Goal: Communication & Community: Participate in discussion

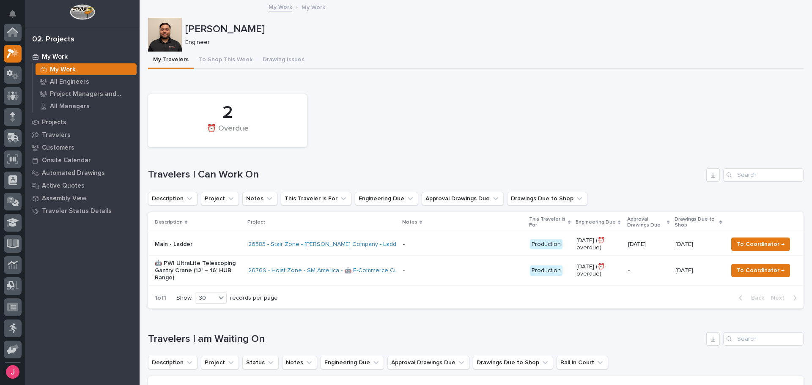
scroll to position [21, 0]
click at [451, 278] on td "- -" at bounding box center [463, 271] width 127 height 30
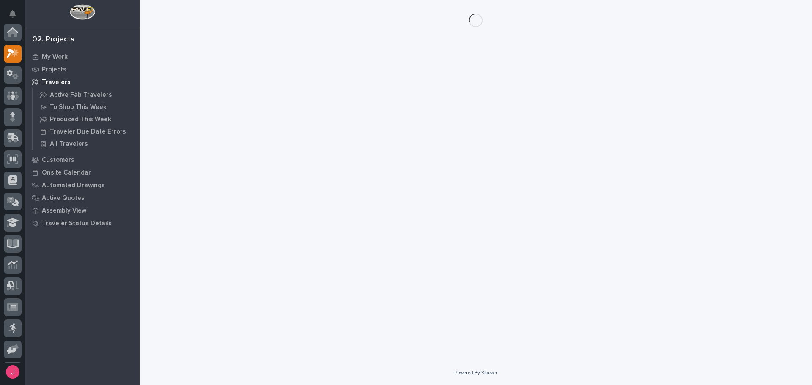
scroll to position [21, 0]
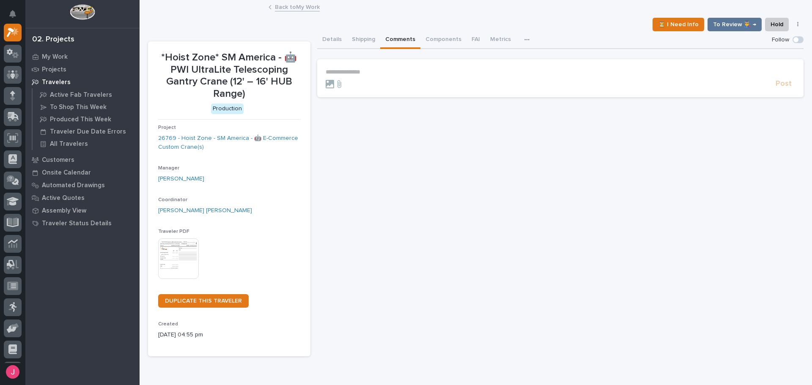
click at [394, 41] on button "Comments" at bounding box center [400, 40] width 40 height 18
click at [386, 73] on p "**********" at bounding box center [561, 72] width 470 height 7
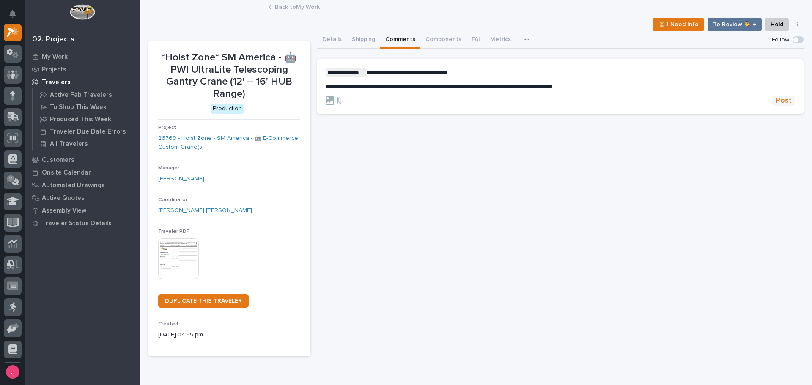
click at [776, 102] on span "Post" at bounding box center [784, 101] width 16 height 10
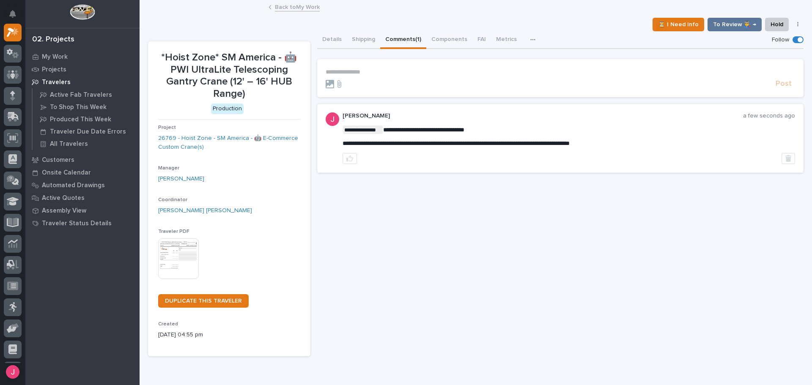
click at [295, 3] on link "Back to My Work" at bounding box center [297, 7] width 45 height 10
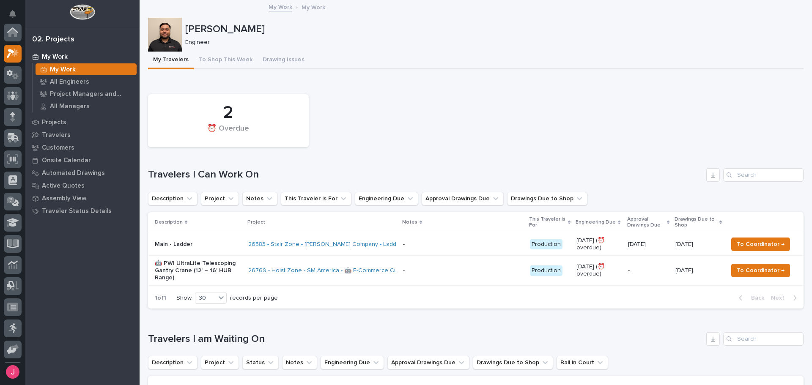
scroll to position [21, 0]
click at [752, 266] on span "To Coordinator →" at bounding box center [761, 271] width 48 height 10
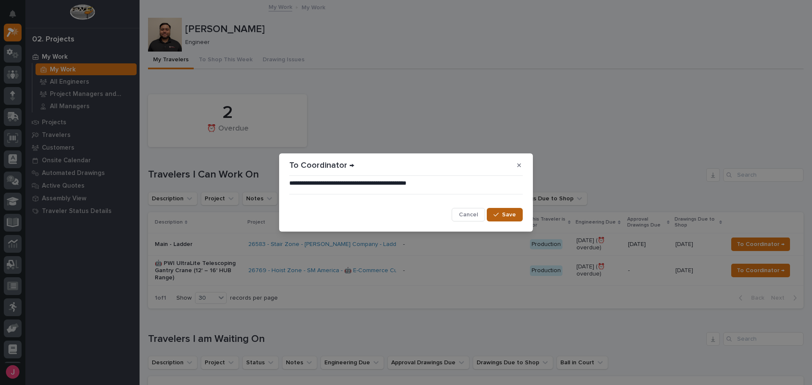
click at [511, 217] on span "Save" at bounding box center [509, 215] width 14 height 8
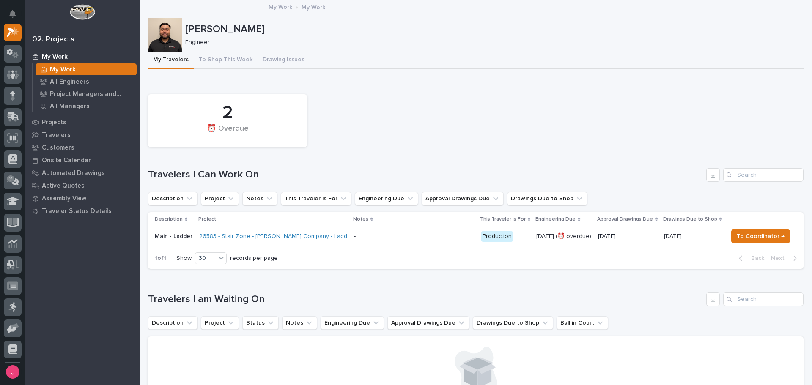
click at [354, 88] on div "Loading... Saving… 2 ⏰ Overdue Travelers I Can Work On Description Project Note…" at bounding box center [476, 178] width 656 height 197
click at [470, 191] on ul "Description Project Notes This Traveler is For Engineering Due Approval Drawing…" at bounding box center [367, 198] width 443 height 17
